Goal: Navigation & Orientation: Find specific page/section

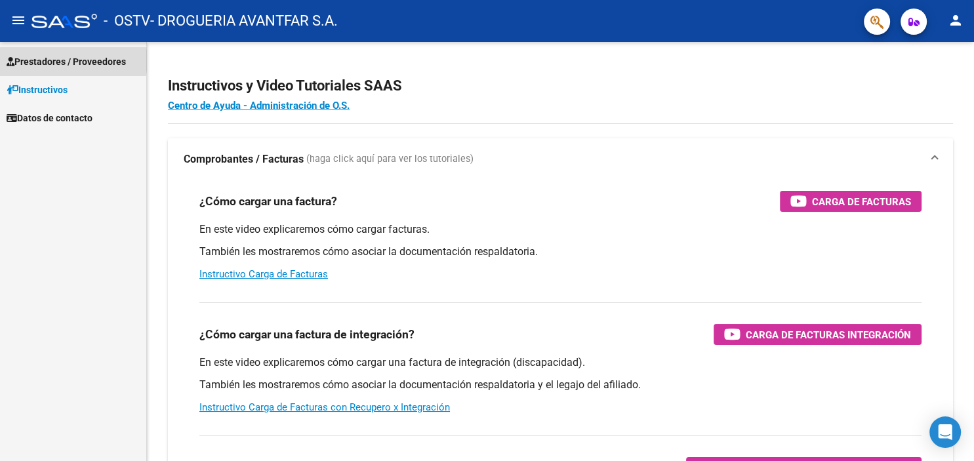
click at [70, 60] on span "Prestadores / Proveedores" at bounding box center [66, 61] width 119 height 14
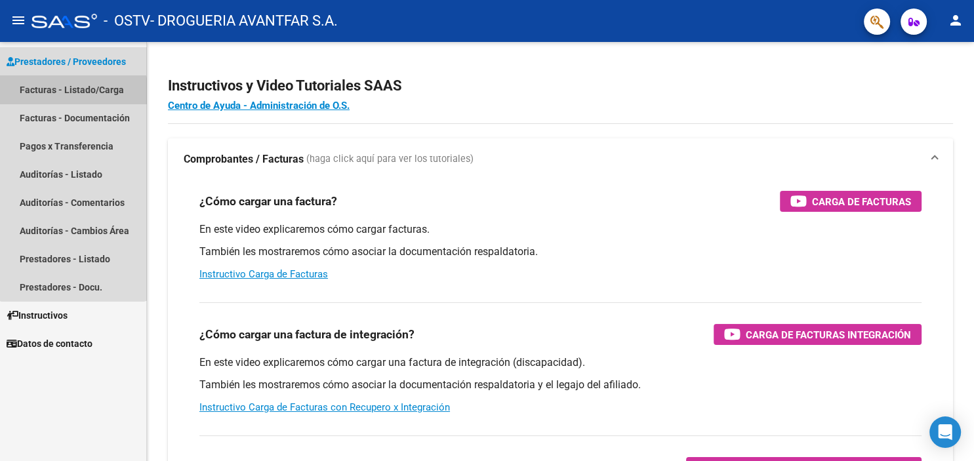
drag, startPoint x: 73, startPoint y: 93, endPoint x: 78, endPoint y: 106, distance: 14.1
click at [73, 92] on link "Facturas - Listado/Carga" at bounding box center [73, 89] width 146 height 28
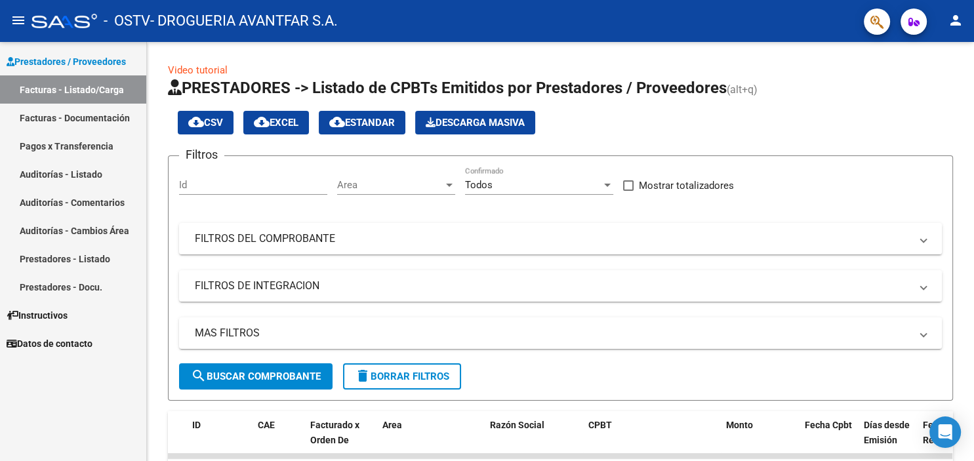
click at [52, 146] on link "Pagos x Transferencia" at bounding box center [73, 146] width 146 height 28
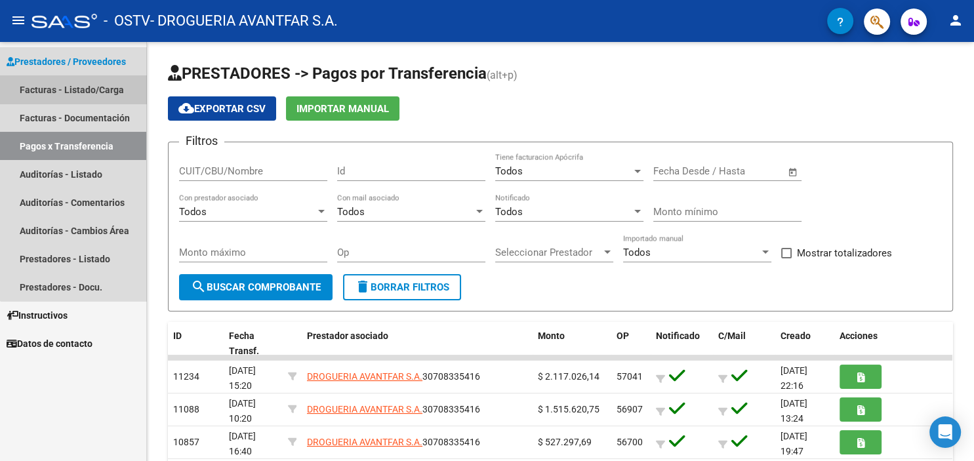
click at [83, 90] on link "Facturas - Listado/Carga" at bounding box center [73, 89] width 146 height 28
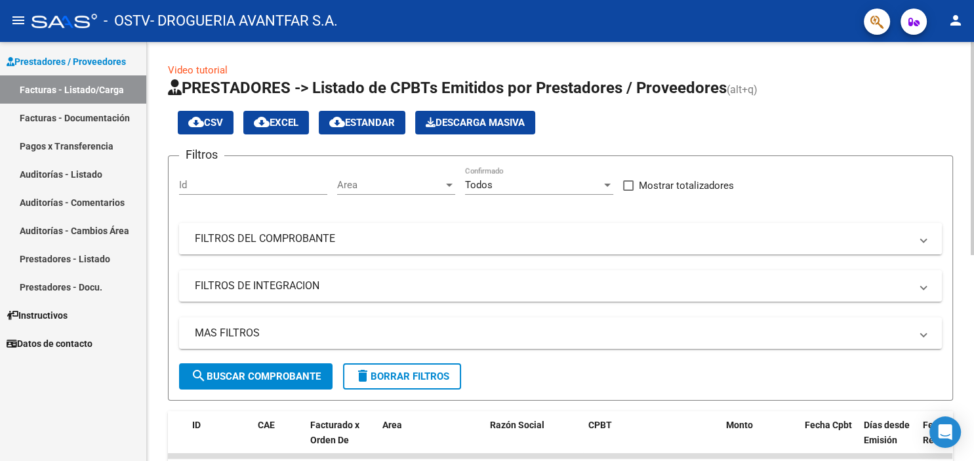
scroll to position [217, 0]
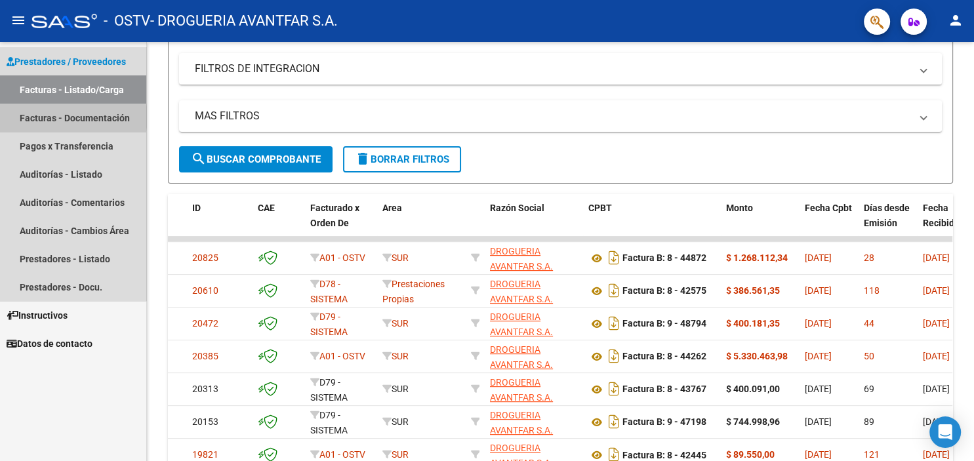
click at [56, 117] on link "Facturas - Documentación" at bounding box center [73, 118] width 146 height 28
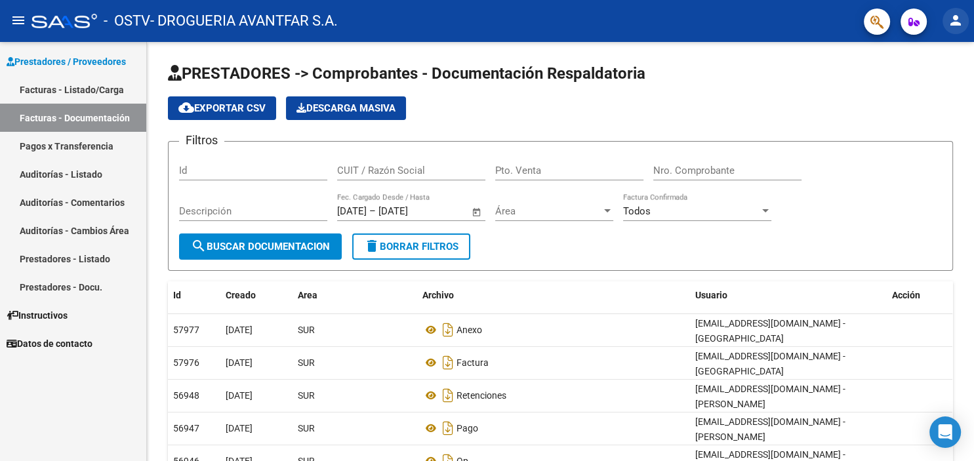
click at [957, 22] on mat-icon "person" at bounding box center [956, 20] width 16 height 16
click at [926, 89] on button "exit_to_app Salir" at bounding box center [929, 86] width 80 height 31
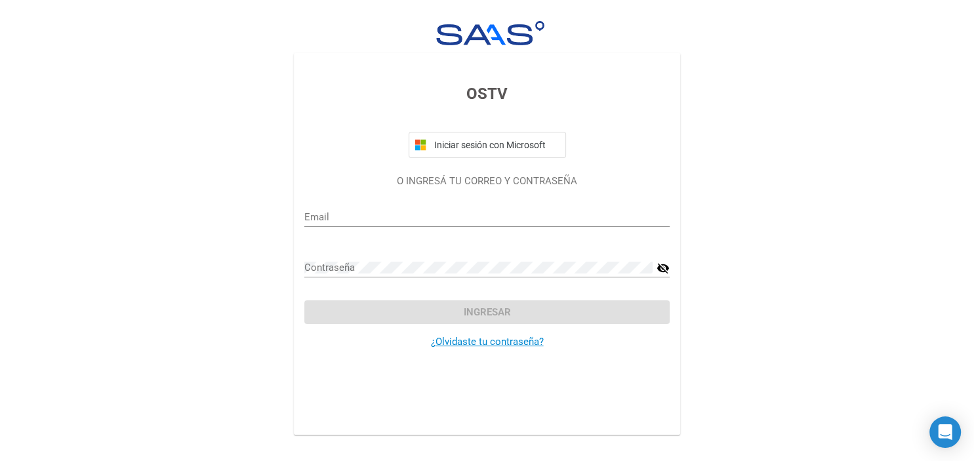
type input "[EMAIL_ADDRESS][DOMAIN_NAME]"
